Goal: Task Accomplishment & Management: Complete application form

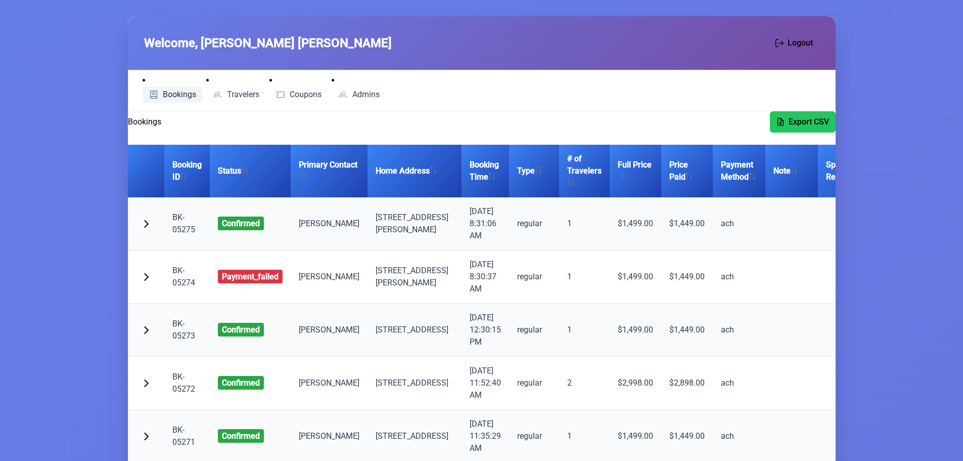
click at [166, 91] on span "Bookings" at bounding box center [179, 95] width 33 height 8
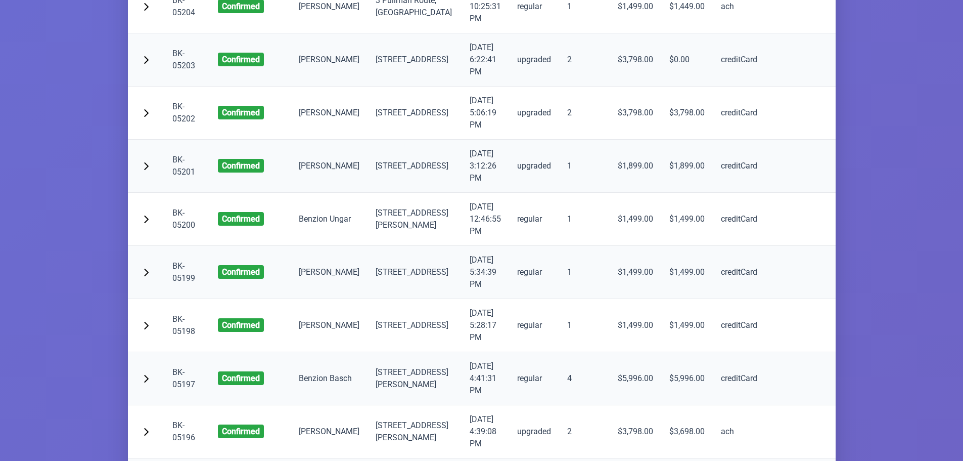
scroll to position [3994, 0]
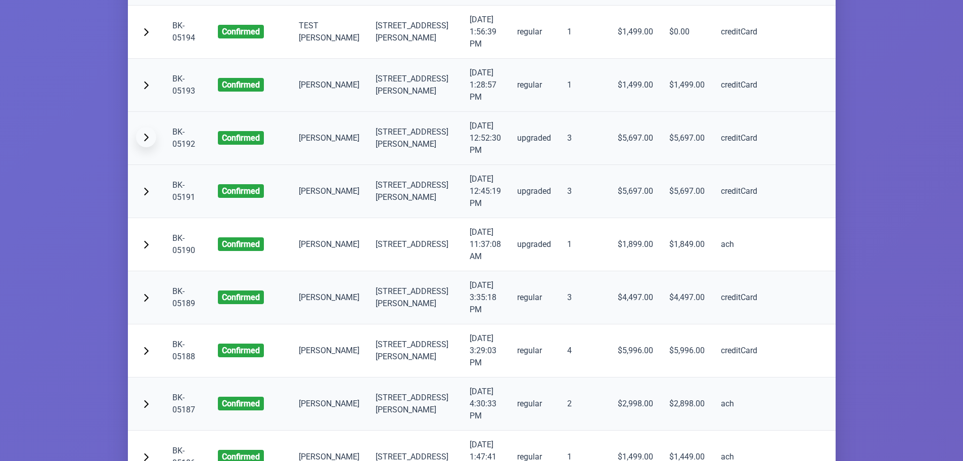
click at [146, 141] on span "button" at bounding box center [146, 137] width 8 height 8
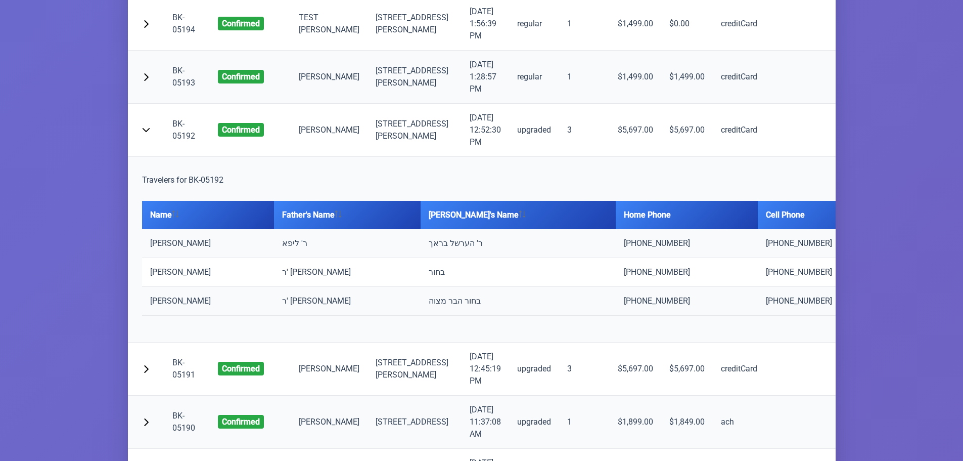
scroll to position [4196, 0]
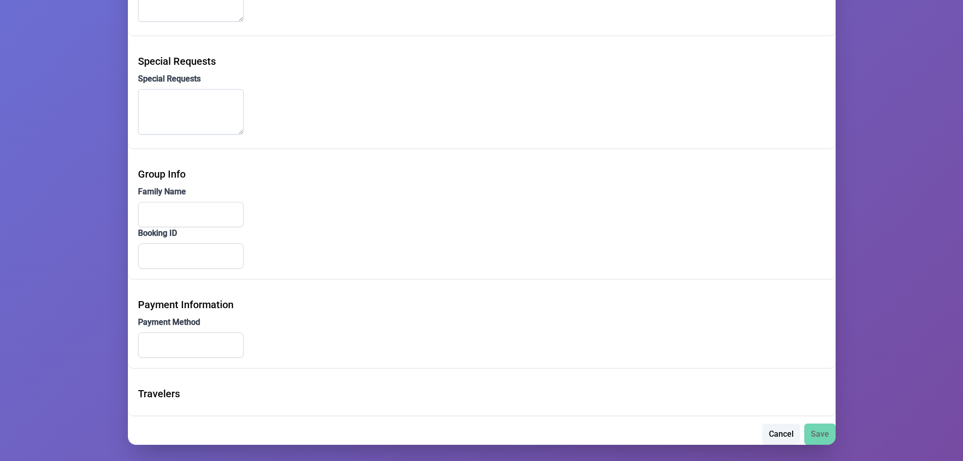
scroll to position [702, 0]
type input "[PERSON_NAME]"
type input "Neustadt"
type input "[EMAIL_ADDRESS][DOMAIN_NAME]"
type input "[PHONE_NUMBER]"
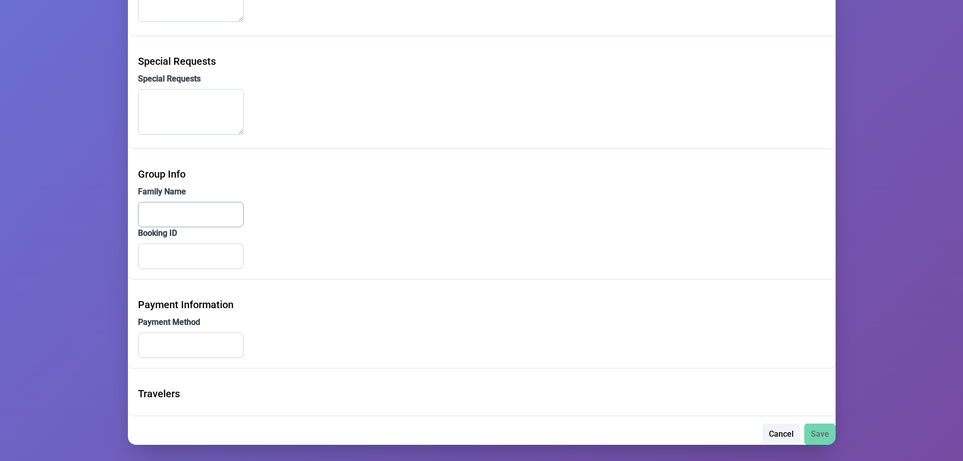
type input "[PHONE_NUMBER]"
type input "[STREET_ADDRESS]"
type input "[PERSON_NAME]"
type input "NY"
type input "10950"
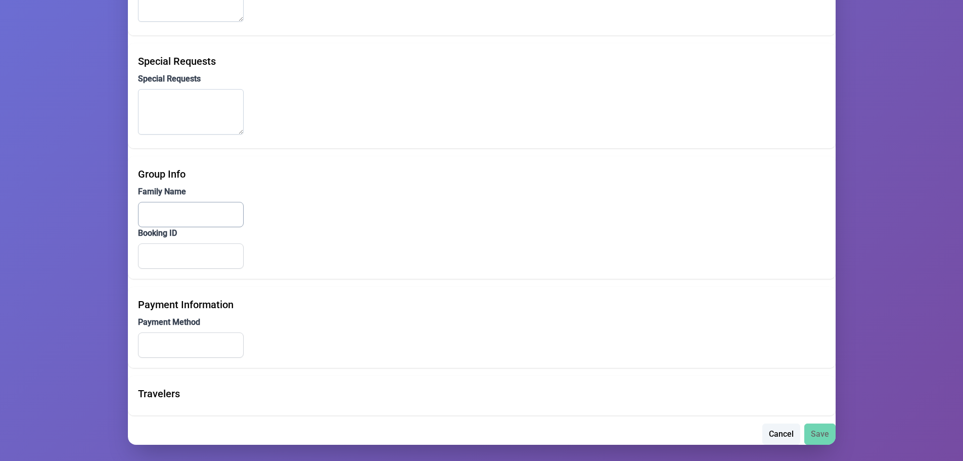
type input "ניישטאדט"
type input "BK-05191"
type input "creditCard"
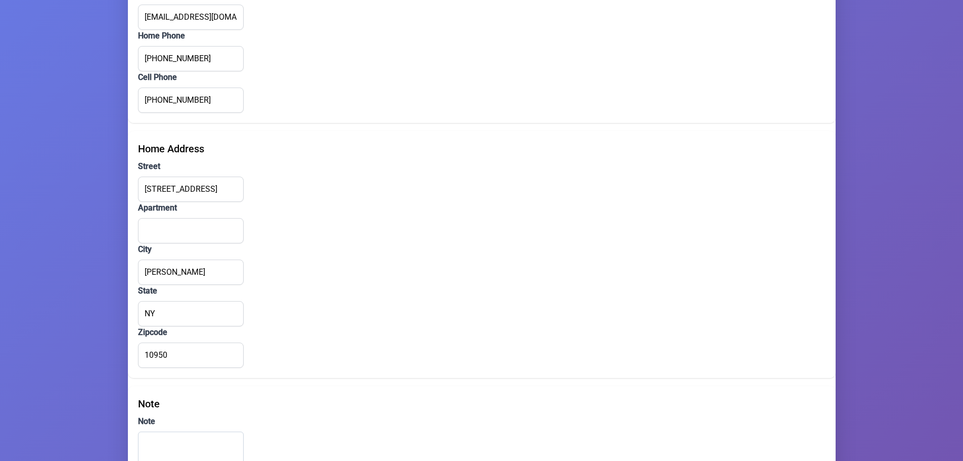
scroll to position [0, 0]
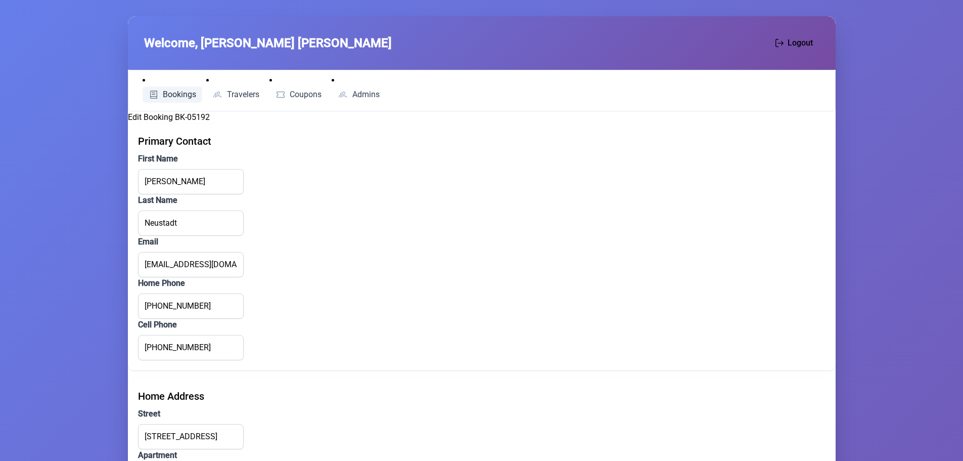
click at [176, 91] on span "Bookings" at bounding box center [179, 95] width 33 height 8
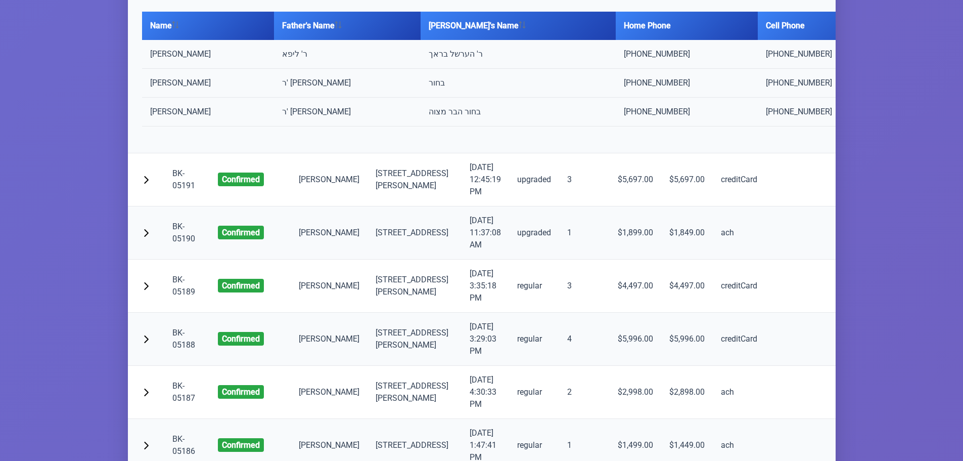
scroll to position [4196, 0]
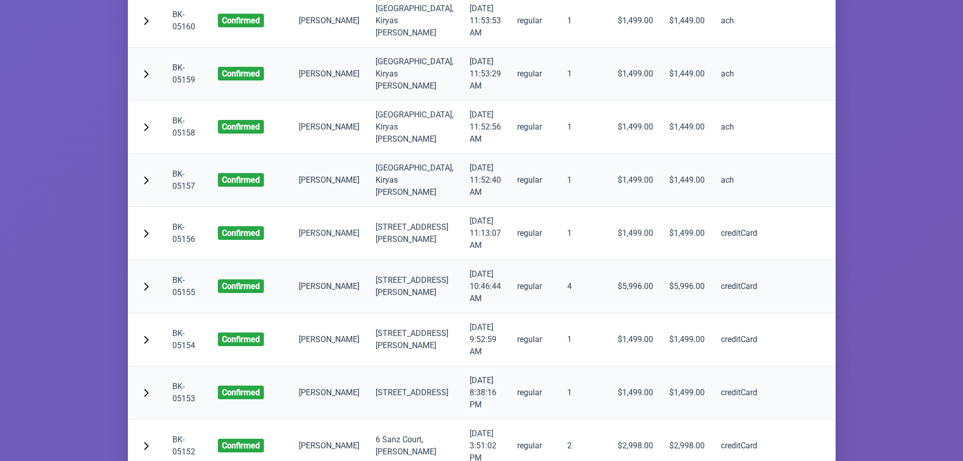
scroll to position [5814, 0]
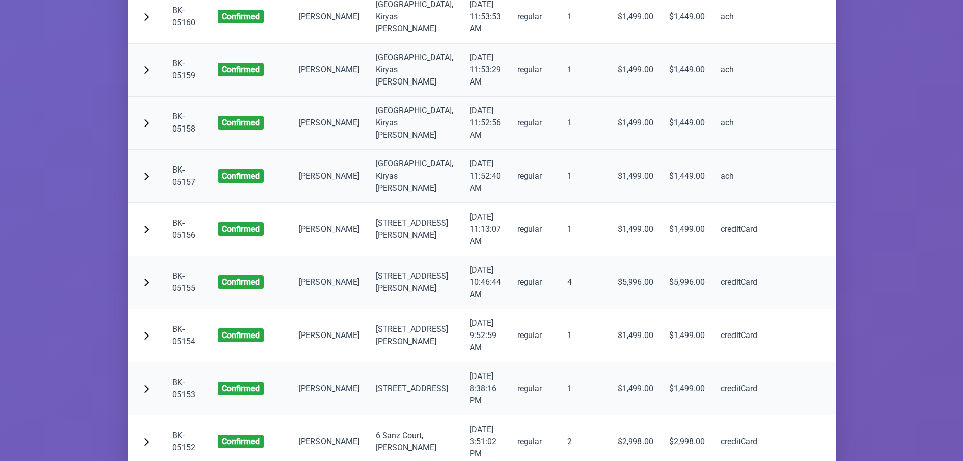
click at [185, 133] on link "BK-05158" at bounding box center [183, 123] width 23 height 22
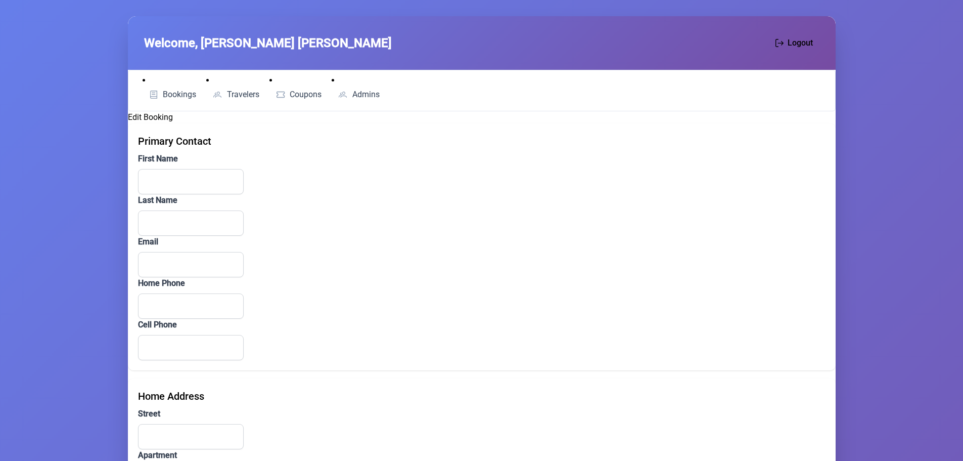
type input "[PERSON_NAME]"
type input "[EMAIL_ADDRESS][DOMAIN_NAME]"
type input "[PHONE_NUMBER]"
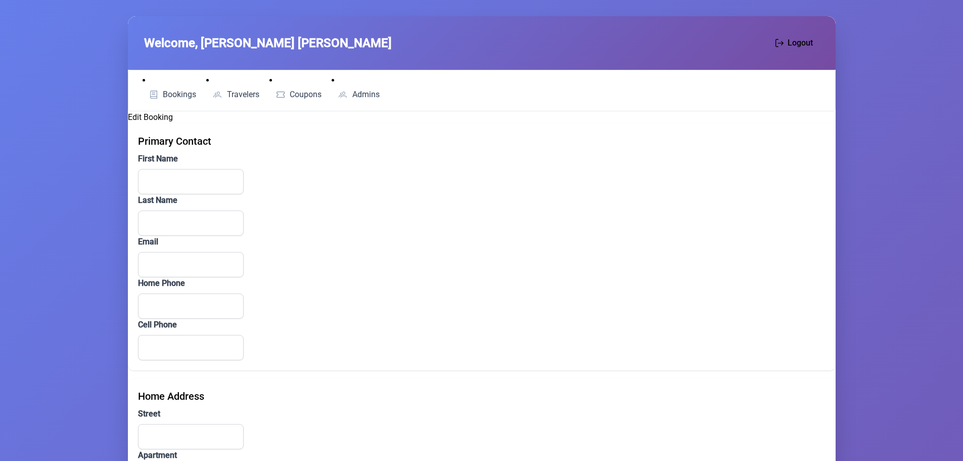
type input "[GEOGRAPHIC_DATA]"
type input "412"
type input "[PERSON_NAME]"
type input "NY"
type input "10950"
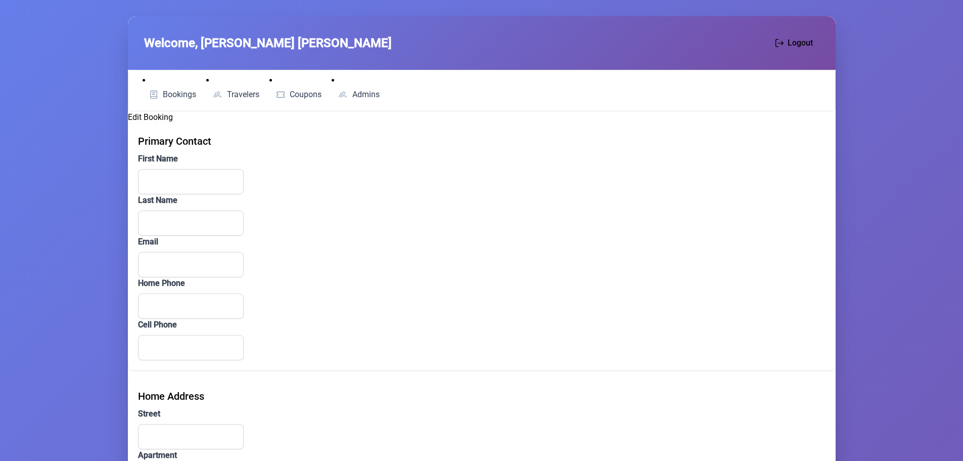
type input "זאלדאן"
type input "BK-05141"
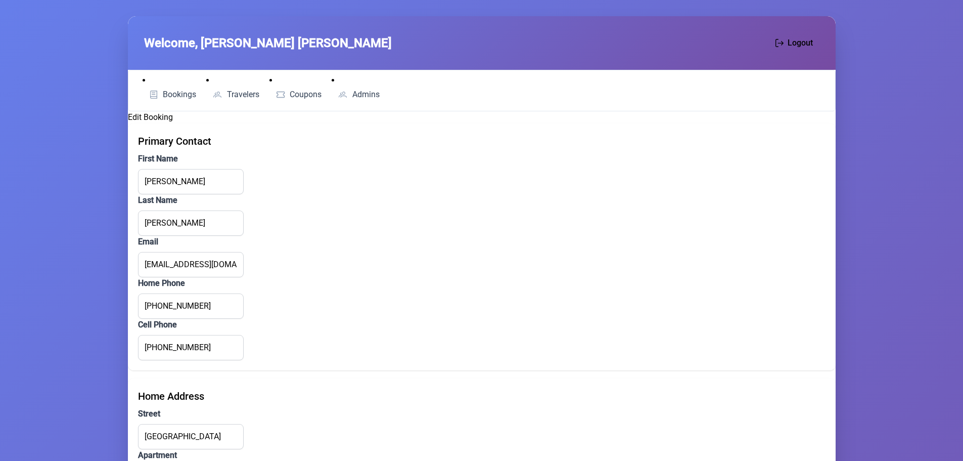
type input "ach"
click at [166, 92] on span "Bookings" at bounding box center [179, 95] width 33 height 8
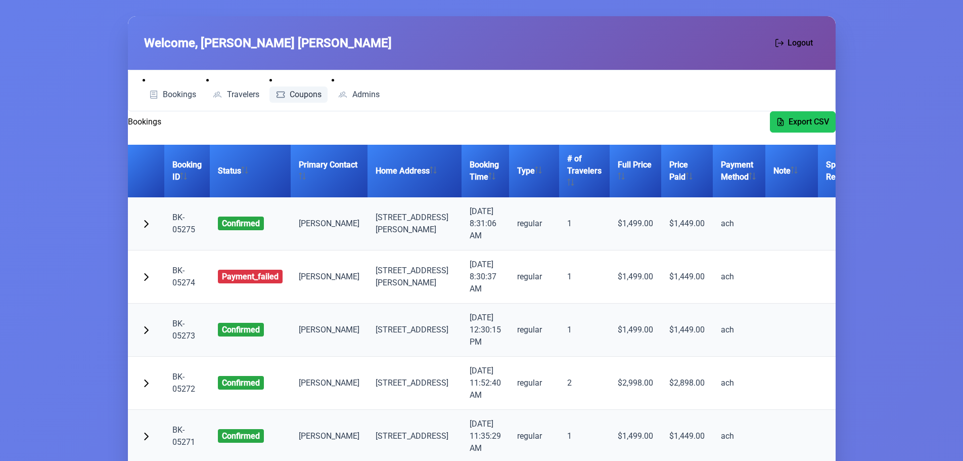
click at [299, 88] on link "Coupons" at bounding box center [298, 94] width 59 height 16
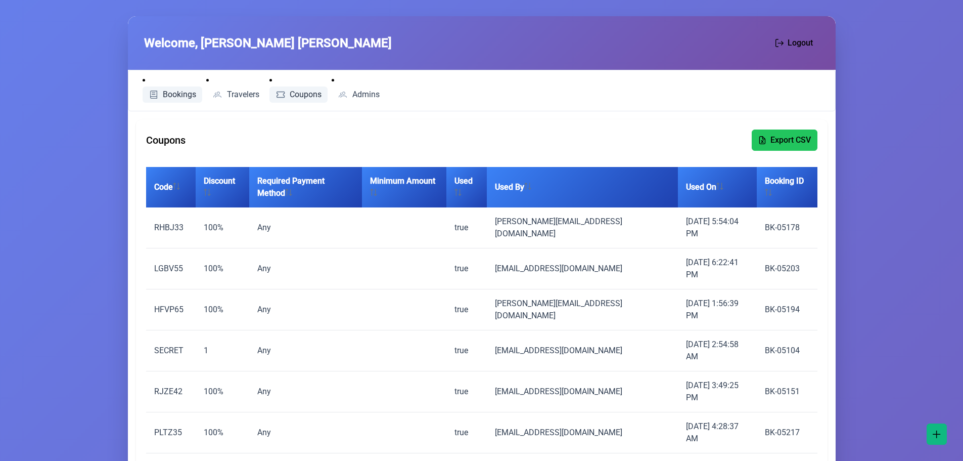
click at [161, 94] on link "Bookings" at bounding box center [173, 94] width 60 height 16
